Goal: Find specific page/section: Find specific page/section

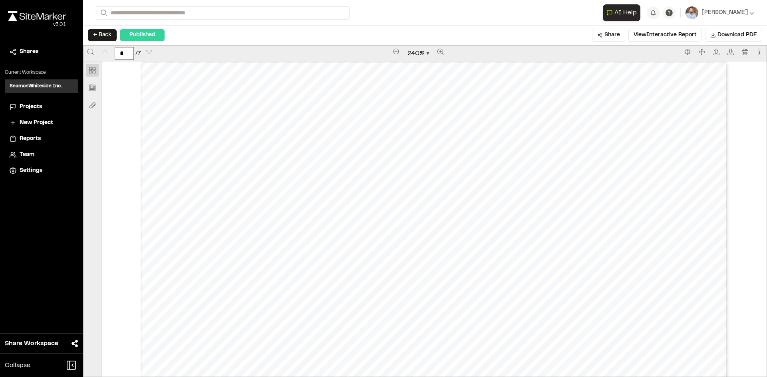
click at [34, 104] on span "Projects" at bounding box center [31, 107] width 22 height 9
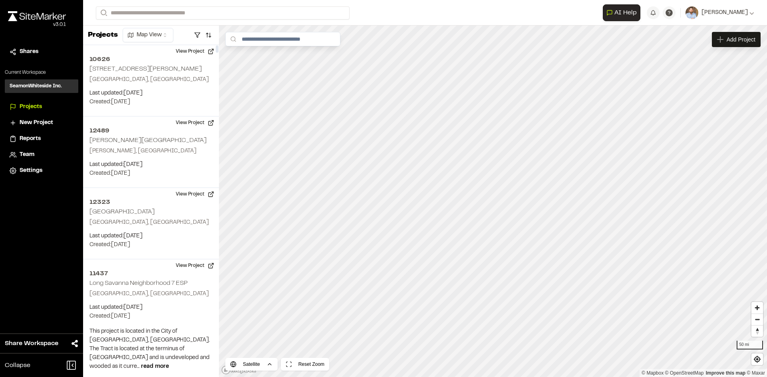
click at [33, 139] on span "Reports" at bounding box center [30, 139] width 21 height 9
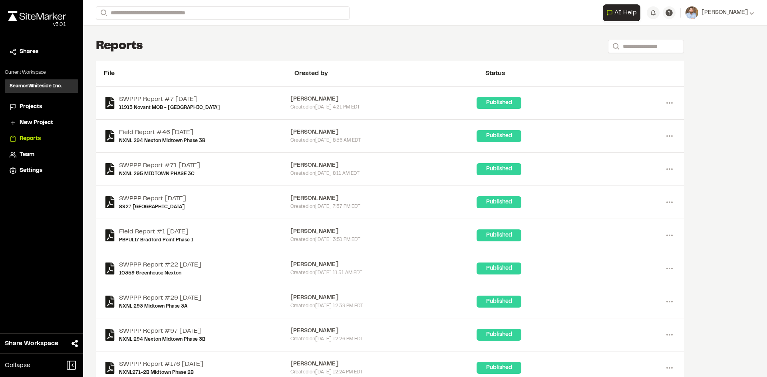
click at [34, 106] on span "Projects" at bounding box center [31, 107] width 22 height 9
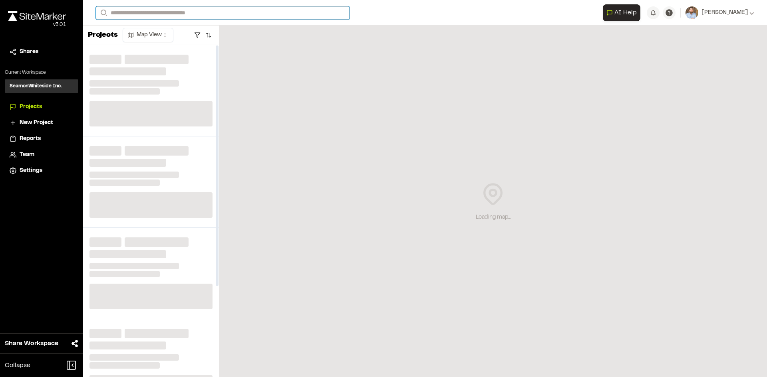
click at [134, 13] on input "Search" at bounding box center [223, 12] width 254 height 13
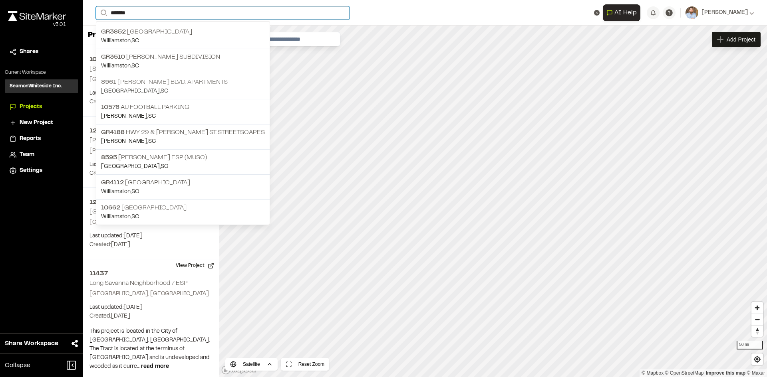
type input "*******"
click at [189, 80] on p "[STREET_ADDRESS][PERSON_NAME] Apartments" at bounding box center [183, 82] width 164 height 10
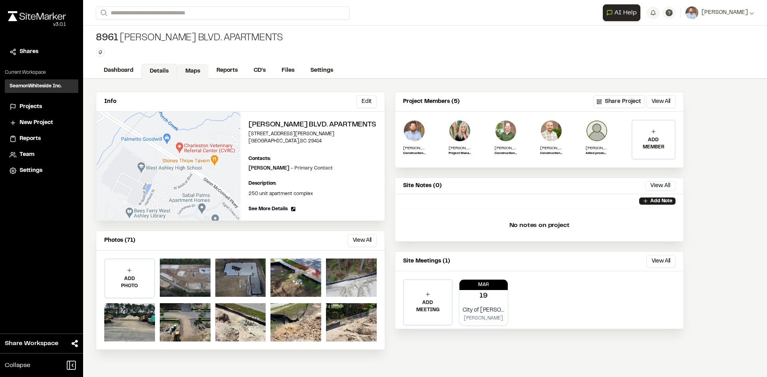
click at [193, 69] on link "Maps" at bounding box center [193, 71] width 32 height 15
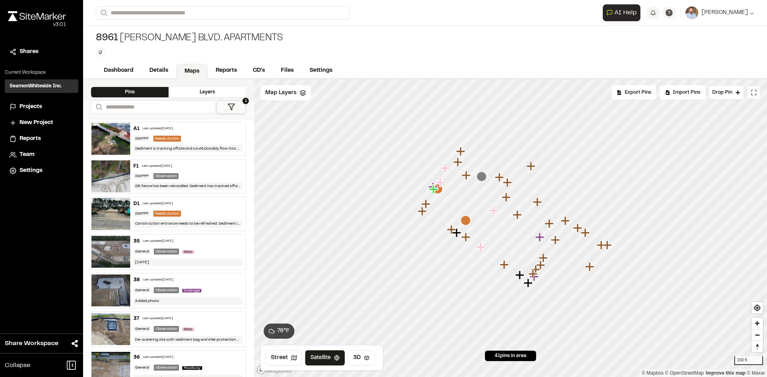
click at [755, 99] on button at bounding box center [754, 92] width 14 height 14
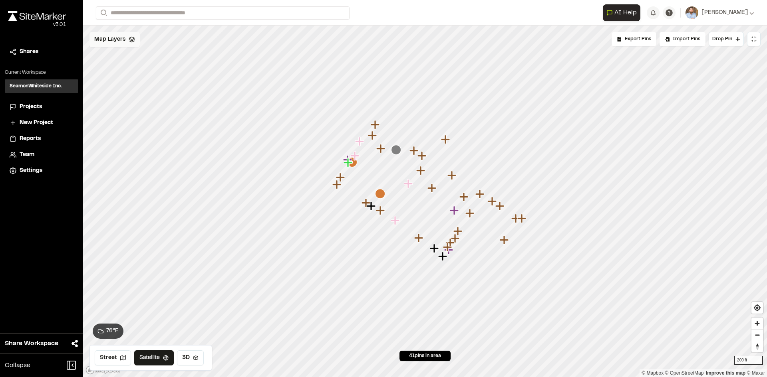
click at [121, 42] on span "Map Layers" at bounding box center [109, 39] width 31 height 9
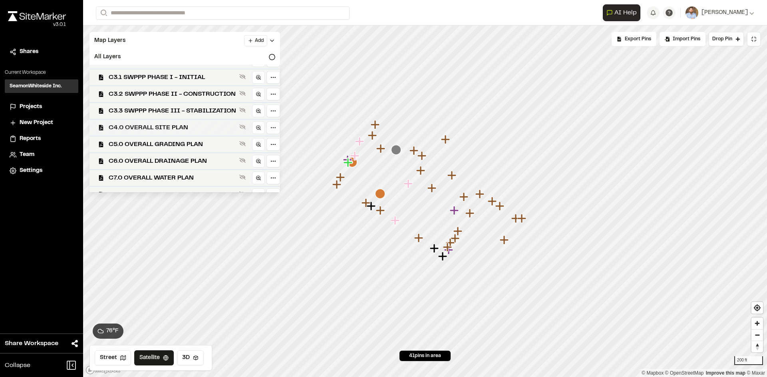
scroll to position [23, 0]
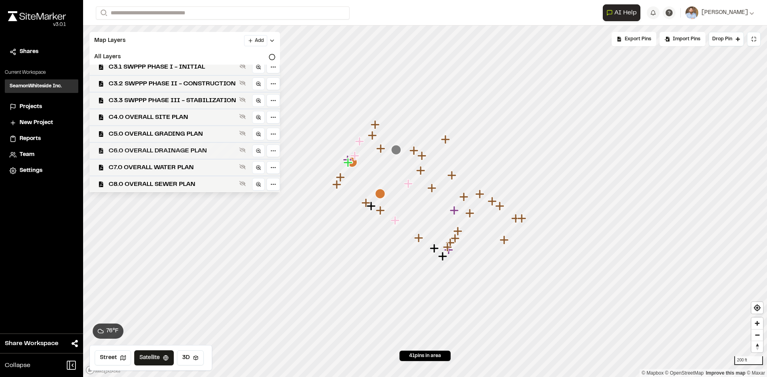
click at [183, 149] on span "C6.0 OVERALL DRAINAGE PLAN" at bounding box center [172, 151] width 127 height 10
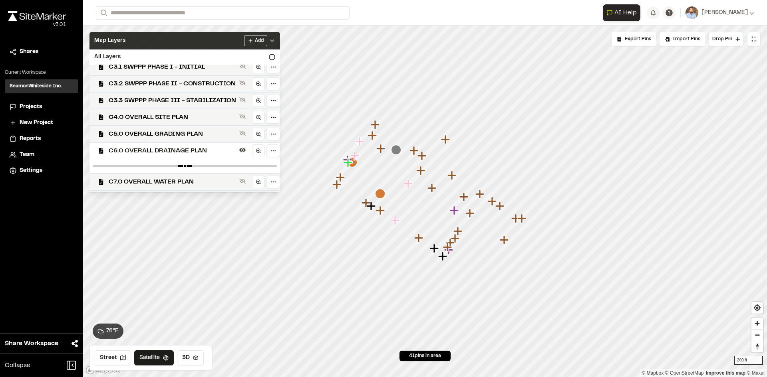
click at [275, 39] on icon at bounding box center [272, 41] width 6 height 6
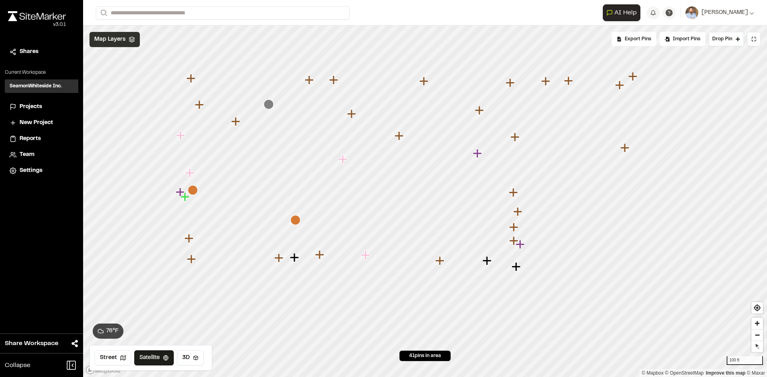
click at [34, 105] on span "Projects" at bounding box center [31, 107] width 22 height 9
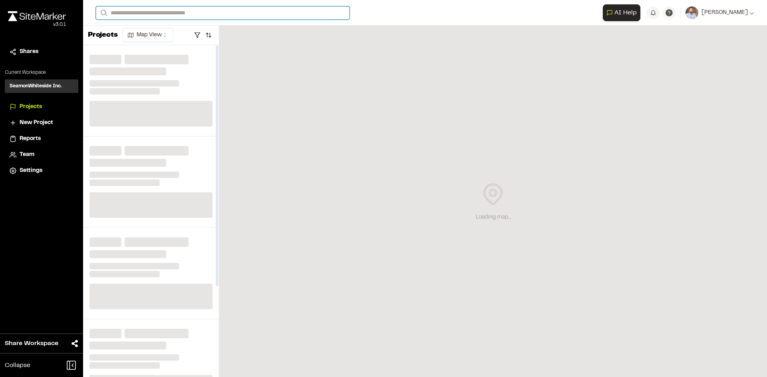
click at [140, 14] on input "Search" at bounding box center [223, 12] width 254 height 13
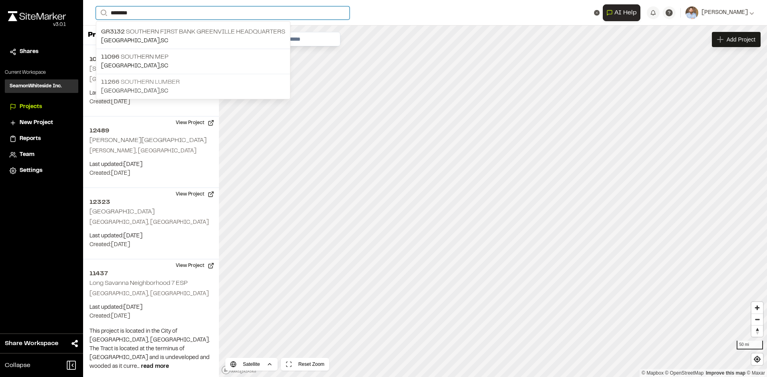
type input "********"
click at [163, 81] on p "11266 Southern Lumber" at bounding box center [193, 82] width 184 height 10
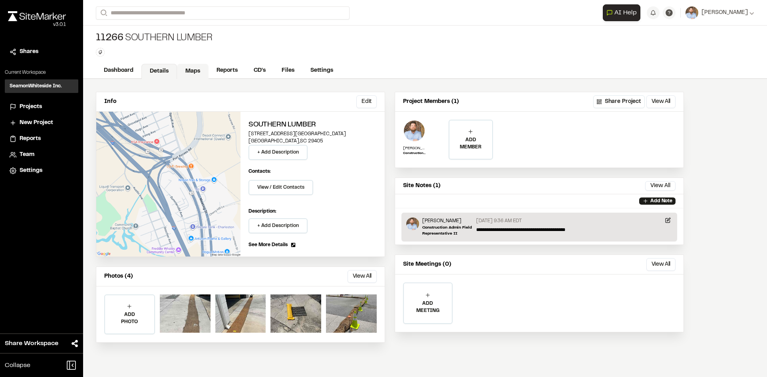
click at [197, 67] on link "Maps" at bounding box center [193, 71] width 32 height 15
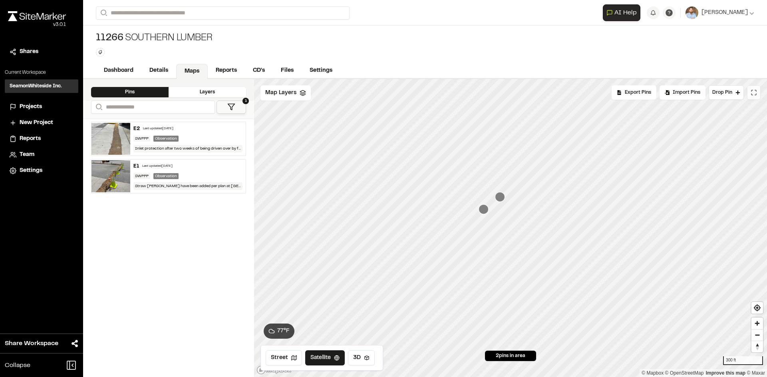
click at [752, 93] on icon at bounding box center [754, 92] width 6 height 6
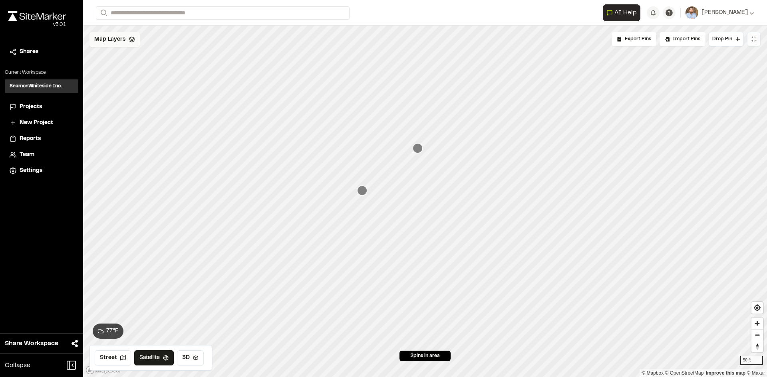
click at [118, 43] on span "Map Layers" at bounding box center [109, 39] width 31 height 9
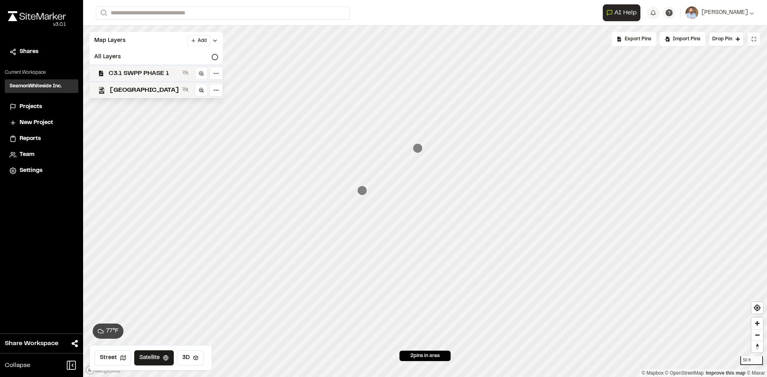
click at [146, 72] on span "C3.1 SWPP PHASE 1" at bounding box center [144, 74] width 70 height 10
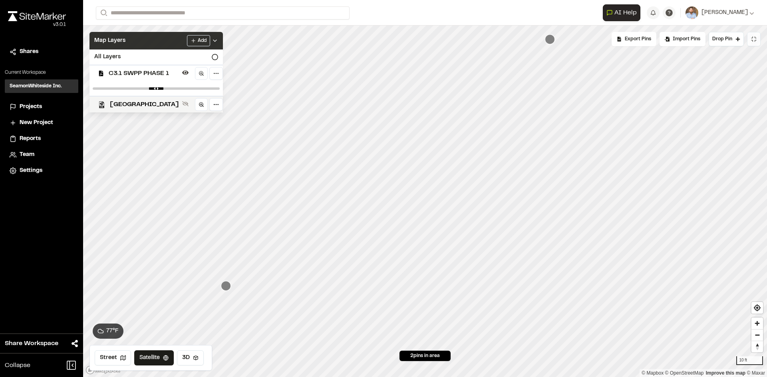
click at [218, 40] on icon at bounding box center [215, 41] width 6 height 6
